Goal: Transaction & Acquisition: Purchase product/service

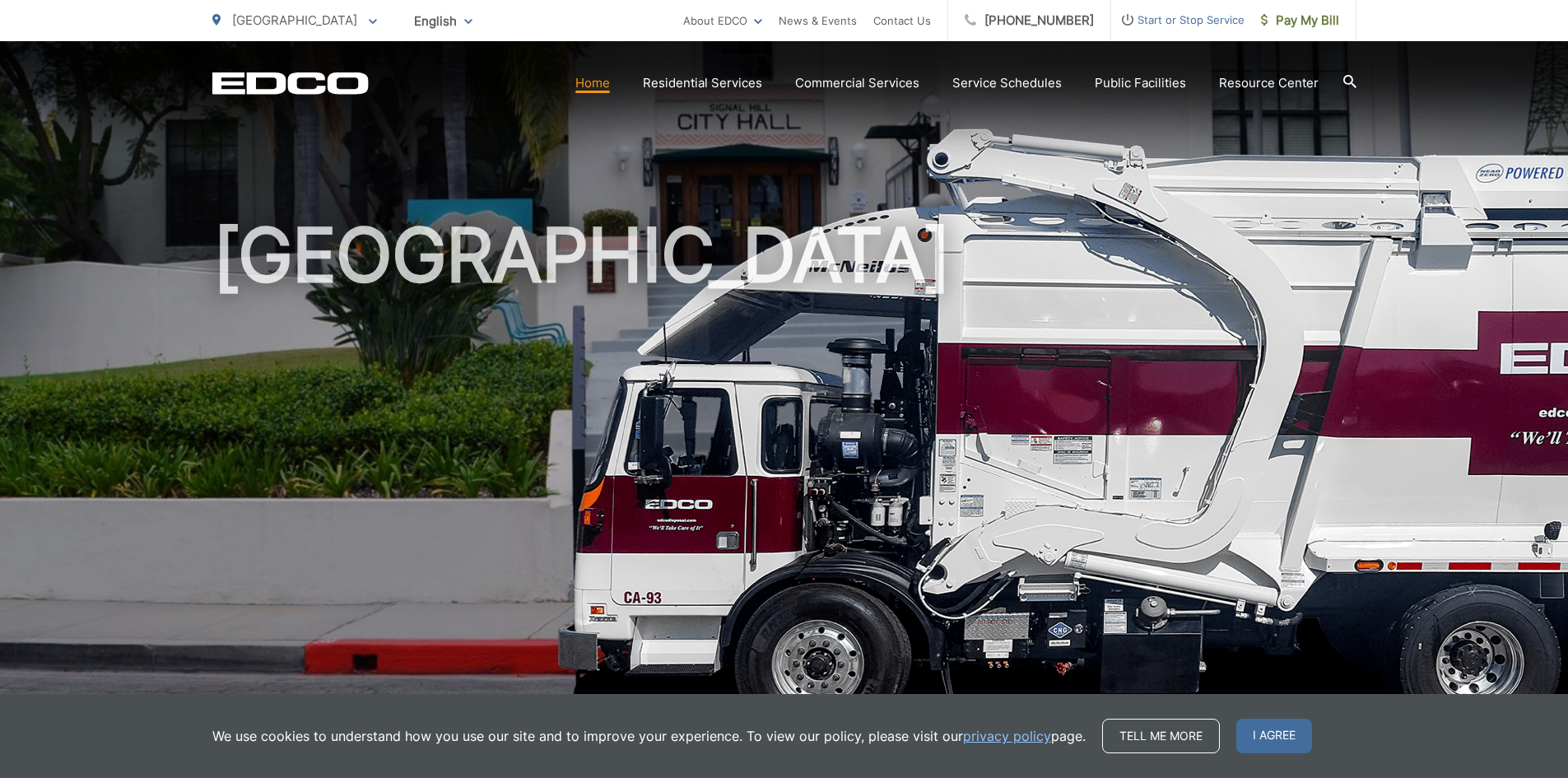
click at [1166, 18] on span "Start or Stop Service" at bounding box center [1177, 19] width 133 height 19
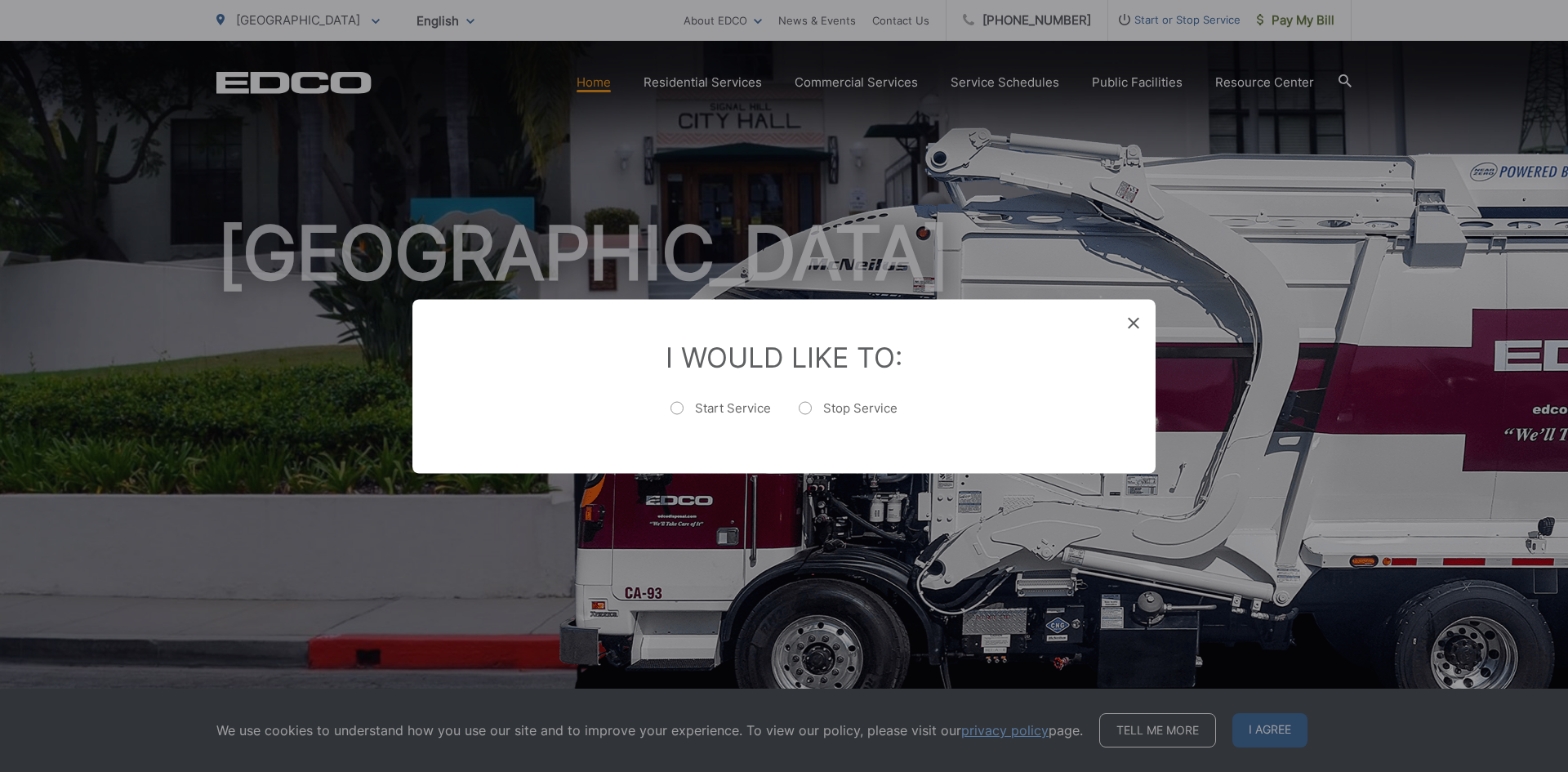
click at [1123, 319] on div "I Would Like To: Start Service Stop Service" at bounding box center [784, 386] width 743 height 174
click at [1136, 325] on icon at bounding box center [1133, 323] width 12 height 12
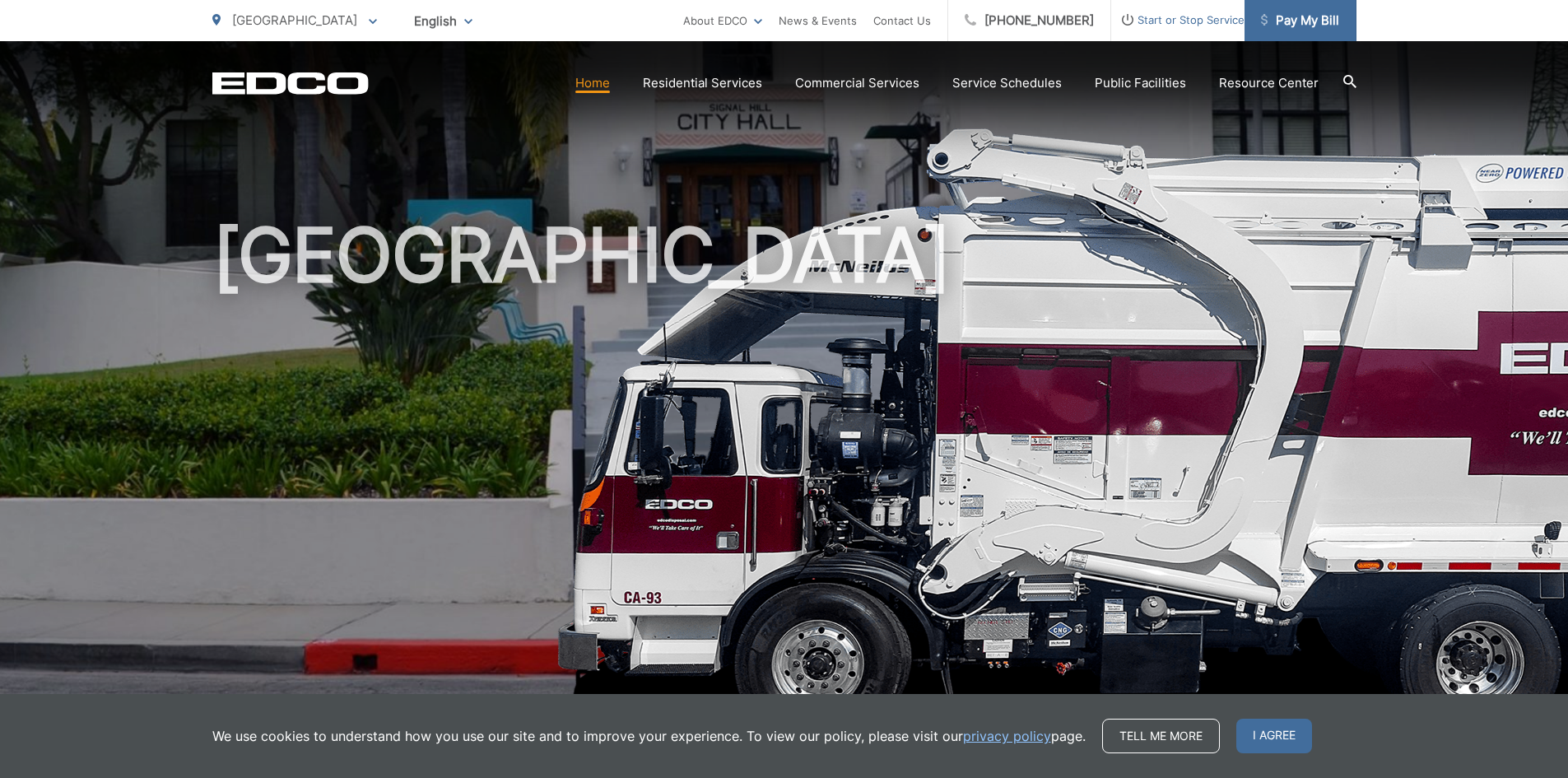
click at [1292, 32] on link "Pay My Bill" at bounding box center [1300, 20] width 112 height 41
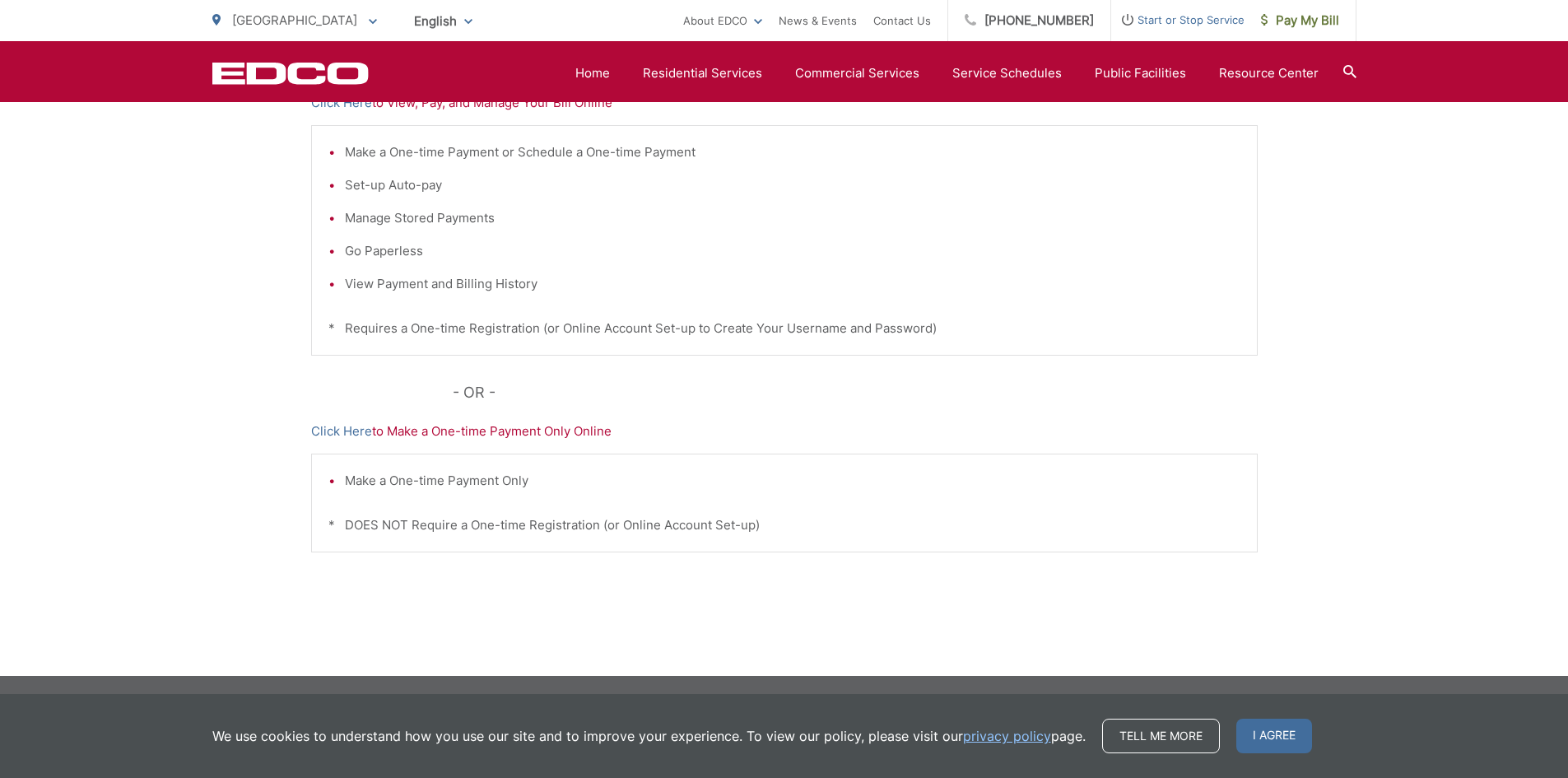
scroll to position [63, 0]
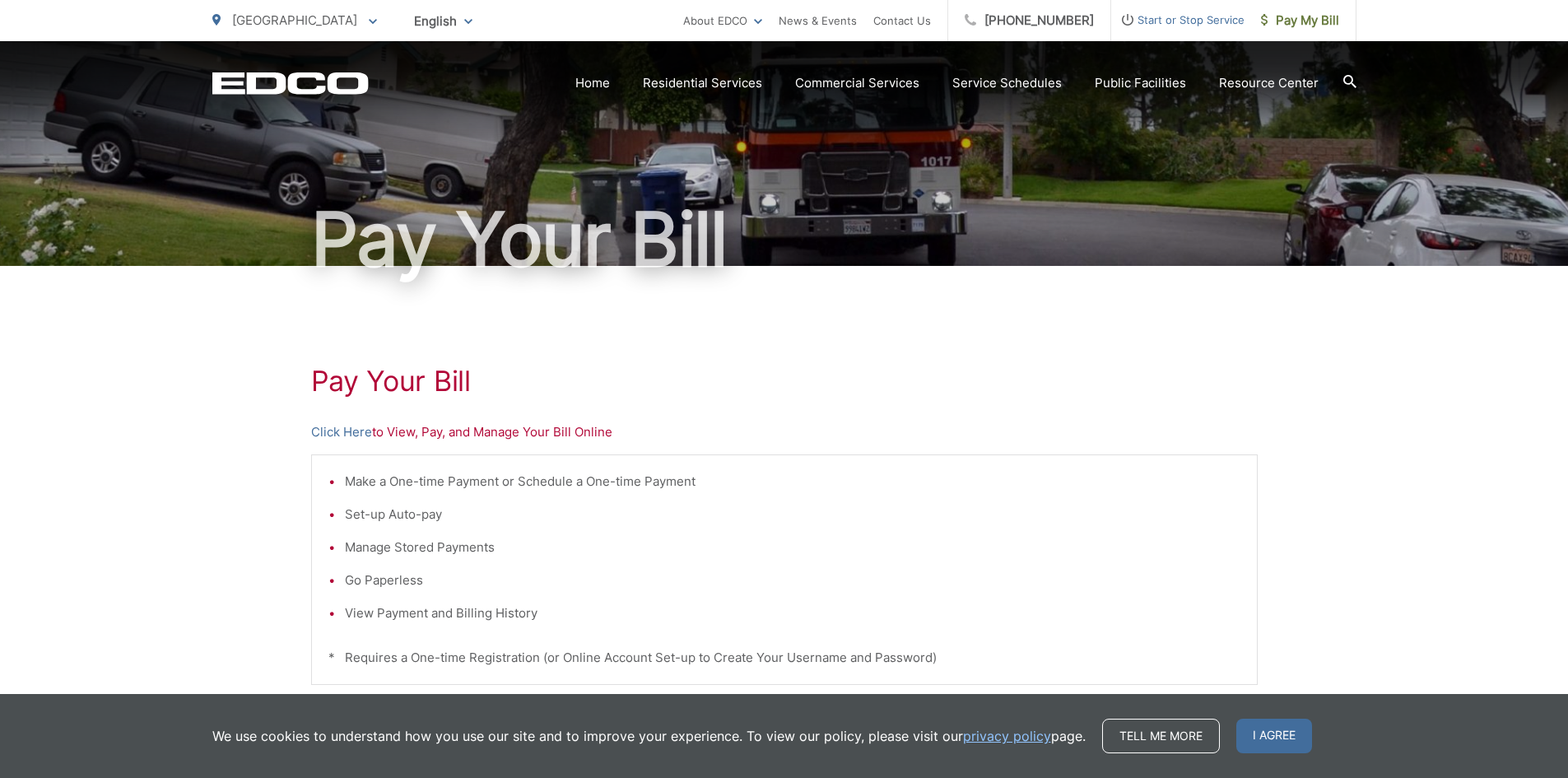
click at [417, 436] on p "Click Here to View, Pay, and Manage Your Bill Online" at bounding box center [784, 432] width 947 height 19
click at [356, 428] on link "Click Here" at bounding box center [341, 432] width 61 height 19
